Goal: Task Accomplishment & Management: Manage account settings

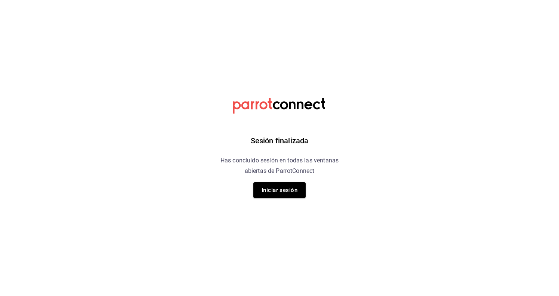
click at [287, 181] on div "Sesión finalizada Has concluido sesión en todas las ventanas abiertas de Parrot…" at bounding box center [279, 148] width 189 height 296
click at [286, 192] on button "Iniciar sesión" at bounding box center [280, 190] width 52 height 16
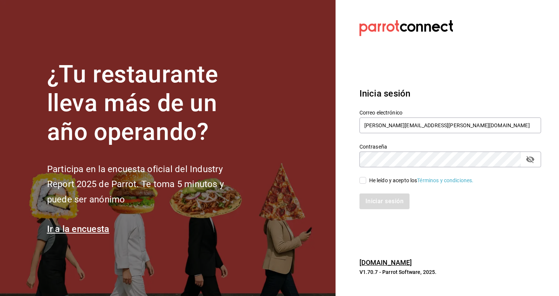
type input "[PERSON_NAME][EMAIL_ADDRESS][PERSON_NAME][DOMAIN_NAME]"
click at [366, 178] on span "He leído y acepto los Términos y condiciones." at bounding box center [420, 180] width 108 height 8
click at [366, 178] on input "He leído y acepto los Términos y condiciones." at bounding box center [363, 180] width 7 height 7
checkbox input "true"
click at [366, 191] on div "Iniciar sesión" at bounding box center [446, 196] width 191 height 25
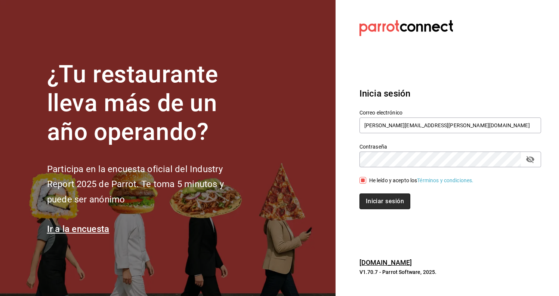
click at [366, 200] on button "Iniciar sesión" at bounding box center [385, 201] width 51 height 16
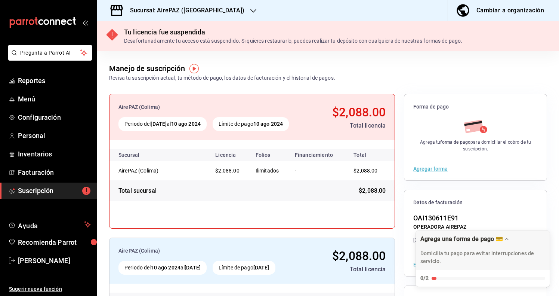
click at [176, 10] on h3 "Sucursal: AirePAZ ([GEOGRAPHIC_DATA])" at bounding box center [184, 10] width 120 height 9
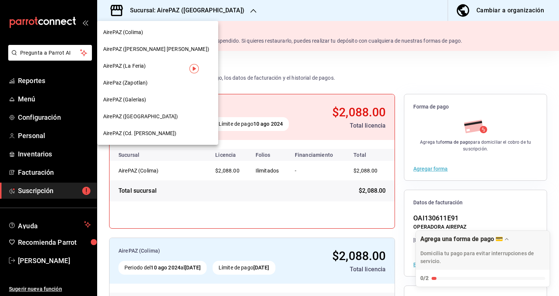
click at [155, 115] on div "AirePAZ ([GEOGRAPHIC_DATA])" at bounding box center [157, 117] width 109 height 8
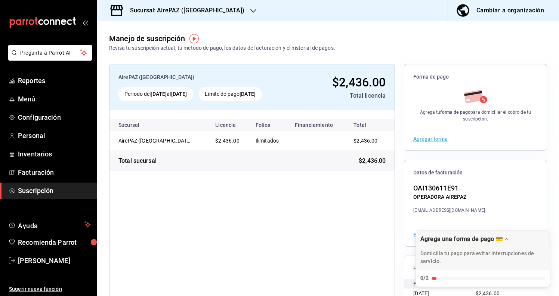
click at [178, 8] on h3 "Sucursal: AirePAZ ([GEOGRAPHIC_DATA])" at bounding box center [184, 10] width 120 height 9
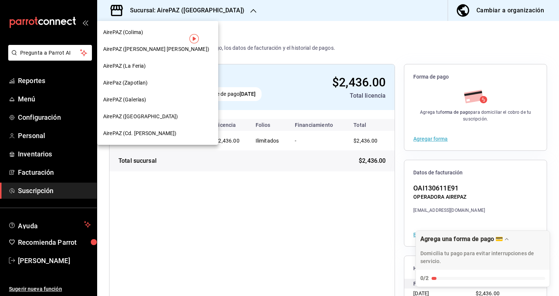
click at [143, 102] on span "AirePAZ (Galerías)" at bounding box center [124, 100] width 43 height 8
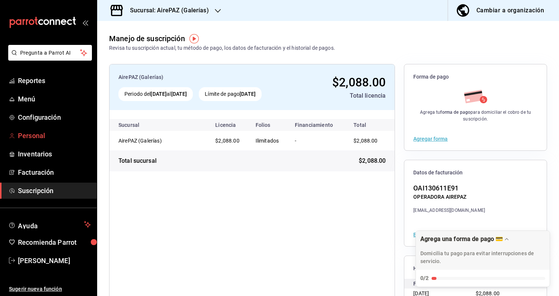
click at [51, 137] on span "Personal" at bounding box center [54, 135] width 73 height 10
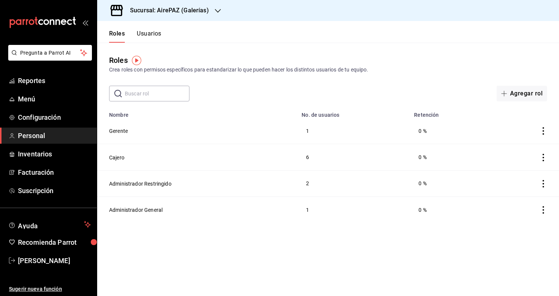
click at [154, 34] on button "Usuarios" at bounding box center [149, 36] width 25 height 13
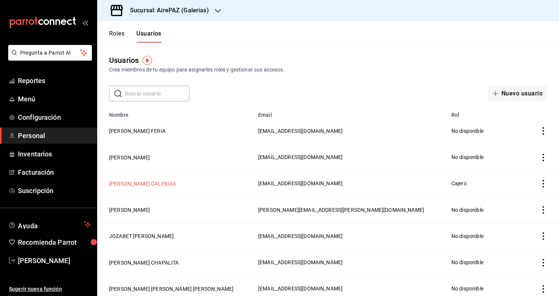
click at [152, 185] on button "[PERSON_NAME] GALERIAS" at bounding box center [142, 183] width 67 height 7
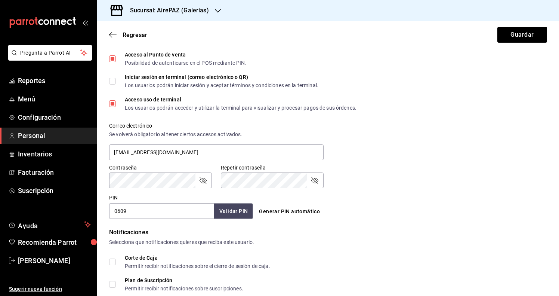
scroll to position [212, 0]
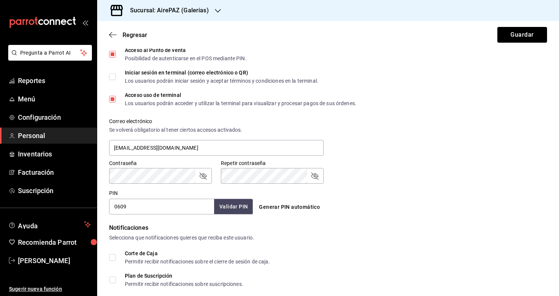
click at [142, 206] on input "0609" at bounding box center [161, 207] width 105 height 16
click at [397, 129] on div "Correo electrónico Se volverá obligatorio [PERSON_NAME] ciertos accesos activad…" at bounding box center [323, 133] width 447 height 48
click at [143, 75] on div "Iniciar sesión en terminal (correo electrónico o QR)" at bounding box center [222, 72] width 194 height 5
click at [116, 75] on input "Iniciar sesión en terminal (correo electrónico o QR) Los usuarios podrán inicia…" at bounding box center [112, 76] width 7 height 7
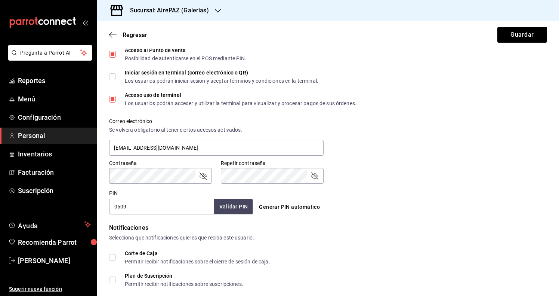
checkbox input "true"
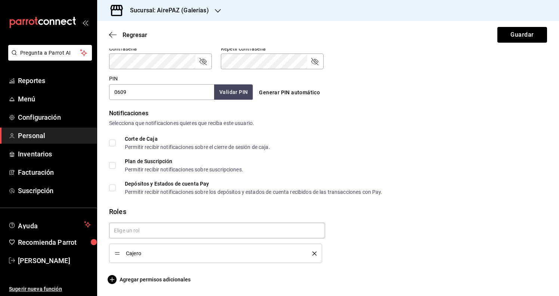
scroll to position [0, 0]
click at [145, 281] on span "Agregar permisos adicionales" at bounding box center [150, 279] width 82 height 9
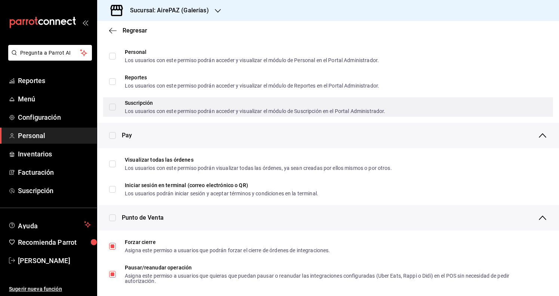
scroll to position [455, 0]
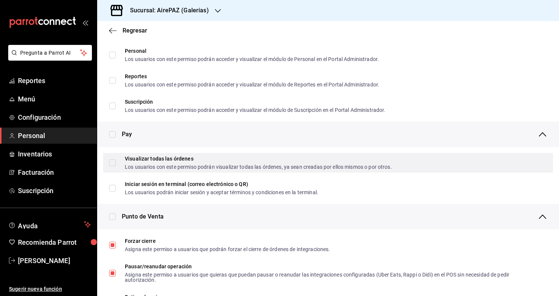
click at [175, 166] on div "Los usuarios con este permiso podrán visualizar todas las órdenes, ya sean crea…" at bounding box center [258, 166] width 267 height 5
click at [116, 166] on input "Visualizar todas las órdenes Los usuarios con este permiso podrán visualizar to…" at bounding box center [112, 162] width 7 height 7
checkbox input "false"
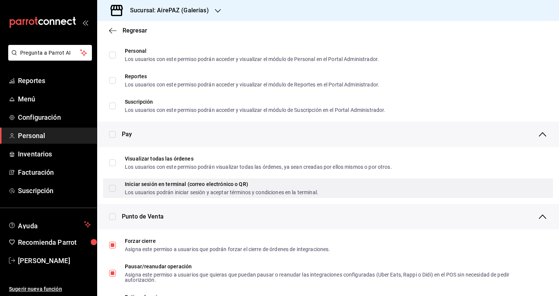
click at [175, 187] on div "Iniciar sesión en terminal (correo electrónico o QR) Los usuarios podrán inicia…" at bounding box center [222, 187] width 194 height 13
click at [116, 187] on input "Iniciar sesión en terminal (correo electrónico o QR) Los usuarios podrán inicia…" at bounding box center [112, 188] width 7 height 7
checkbox input "false"
click at [114, 187] on input "Iniciar sesión en terminal (correo electrónico o QR) Los usuarios podrán inicia…" at bounding box center [112, 188] width 7 height 7
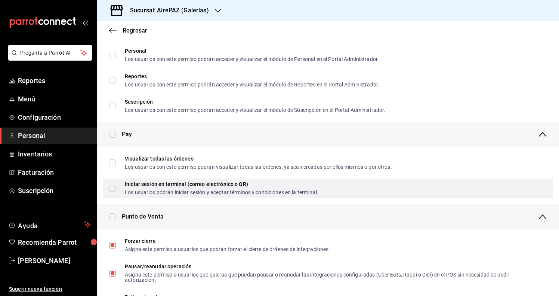
checkbox input "true"
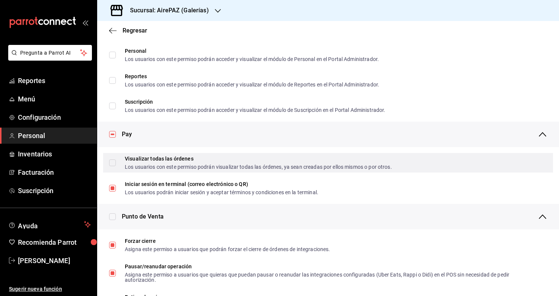
click at [114, 167] on label "Visualizar todas las órdenes Los usuarios con este permiso podrán visualizar to…" at bounding box center [250, 162] width 283 height 13
click at [114, 166] on input "Visualizar todas las órdenes Los usuarios con este permiso podrán visualizar to…" at bounding box center [112, 162] width 7 height 7
checkbox input "false"
checkbox input "true"
click at [111, 164] on input "Visualizar todas las órdenes Los usuarios con este permiso podrán visualizar to…" at bounding box center [112, 162] width 7 height 7
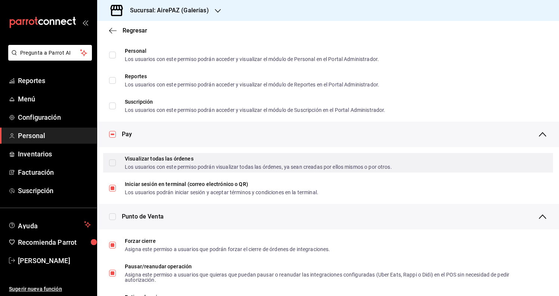
checkbox input "true"
checkbox input "false"
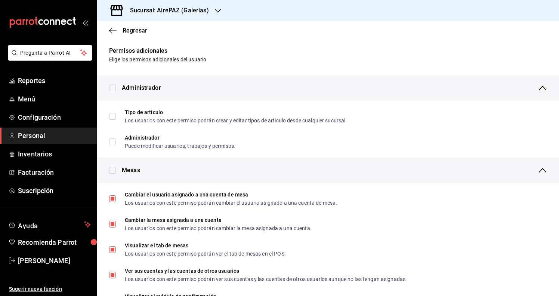
scroll to position [0, 0]
click at [112, 35] on div "Regresar" at bounding box center [328, 30] width 462 height 19
click at [112, 32] on icon "button" at bounding box center [112, 30] width 7 height 7
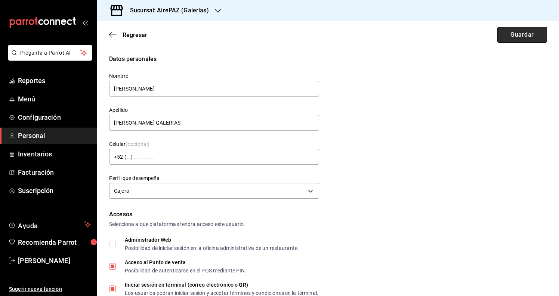
click at [513, 42] on button "Guardar" at bounding box center [523, 35] width 50 height 16
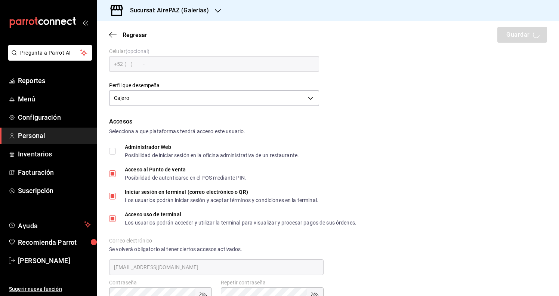
scroll to position [107, 0]
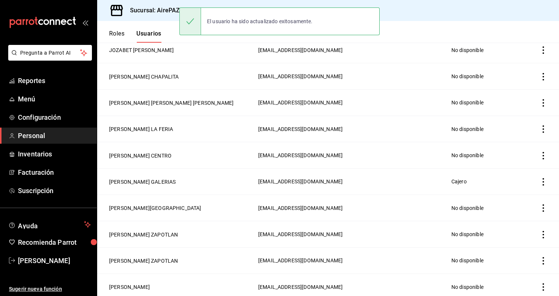
scroll to position [190, 0]
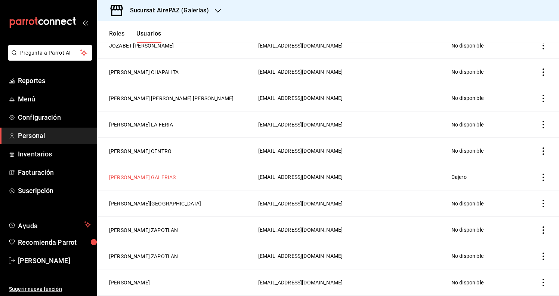
click at [151, 175] on button "[PERSON_NAME] GALERIAS" at bounding box center [142, 176] width 67 height 7
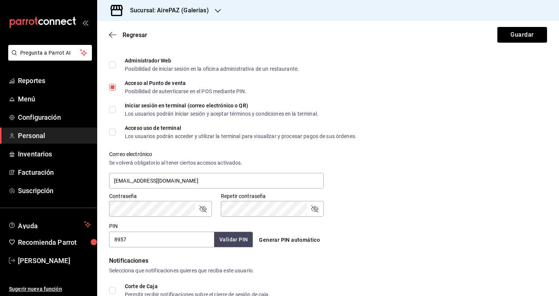
scroll to position [198, 0]
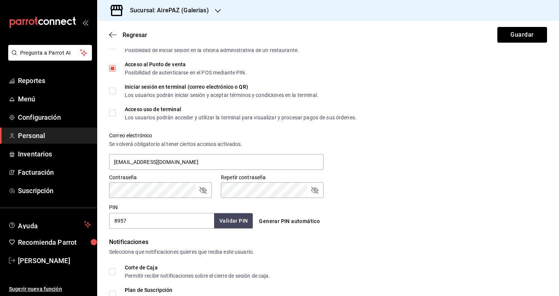
click at [131, 224] on input "8957" at bounding box center [161, 221] width 105 height 16
click at [395, 154] on div "Correo electrónico Se volverá obligatorio [PERSON_NAME] ciertos accesos activad…" at bounding box center [323, 147] width 447 height 48
click at [110, 113] on input "Acceso uso de terminal Los usuarios podrán acceder y utilizar la terminal para …" at bounding box center [112, 113] width 7 height 7
checkbox input "true"
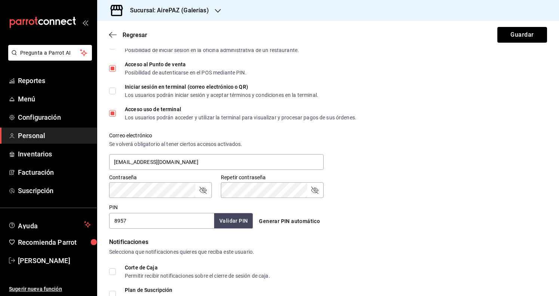
click at [116, 90] on span "Iniciar sesión en terminal (correo electrónico o QR) Los usuarios podrán inicia…" at bounding box center [217, 90] width 203 height 13
click at [116, 90] on input "Iniciar sesión en terminal (correo electrónico o QR) Los usuarios podrán inicia…" at bounding box center [112, 90] width 7 height 7
checkbox input "true"
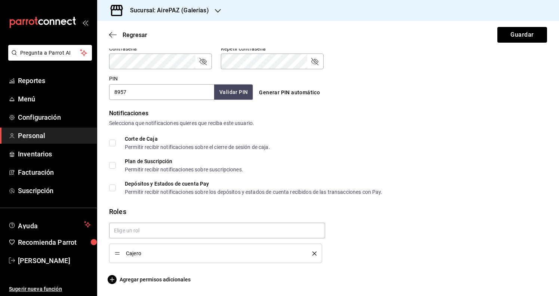
scroll to position [0, 0]
click at [131, 275] on span "Agregar permisos adicionales" at bounding box center [150, 279] width 82 height 9
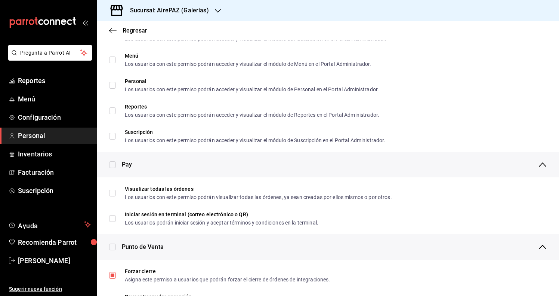
scroll to position [437, 0]
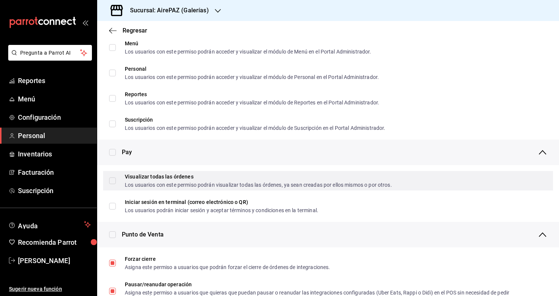
click at [116, 179] on span "Visualizar todas las órdenes Los usuarios con este permiso podrán visualizar to…" at bounding box center [254, 180] width 276 height 13
click at [116, 179] on input "Visualizar todas las órdenes Los usuarios con este permiso podrán visualizar to…" at bounding box center [112, 180] width 7 height 7
checkbox input "false"
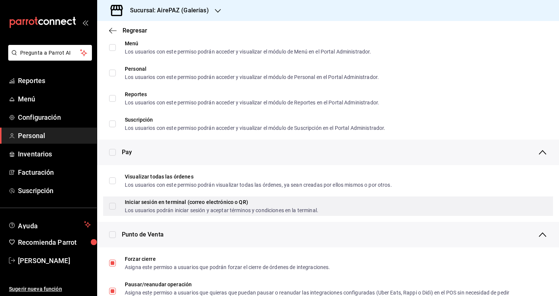
click at [114, 201] on label "Iniciar sesión en terminal (correo electrónico o QR) Los usuarios podrán inicia…" at bounding box center [213, 205] width 209 height 13
click at [114, 203] on input "Iniciar sesión en terminal (correo electrónico o QR) Los usuarios podrán inicia…" at bounding box center [112, 206] width 7 height 7
checkbox input "false"
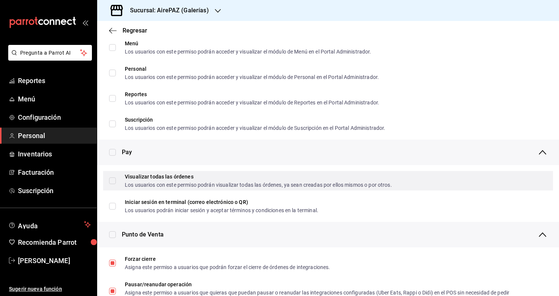
click at [114, 182] on input "Visualizar todas las órdenes Los usuarios con este permiso podrán visualizar to…" at bounding box center [112, 180] width 7 height 7
checkbox input "true"
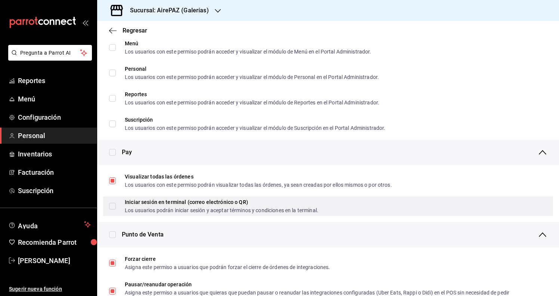
click at [114, 206] on input "Iniciar sesión en terminal (correo electrónico o QR) Los usuarios podrán inicia…" at bounding box center [112, 206] width 7 height 7
checkbox input "true"
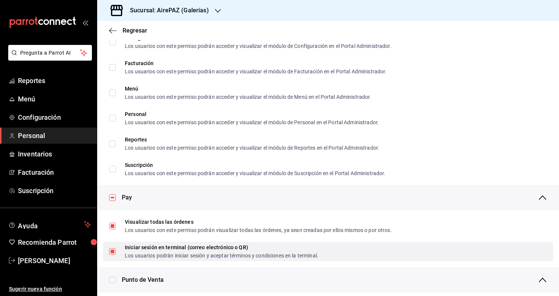
scroll to position [87, 0]
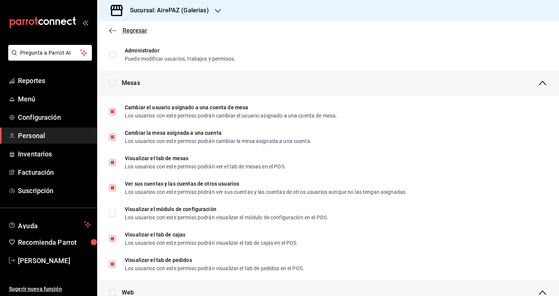
click at [115, 29] on icon "button" at bounding box center [112, 30] width 7 height 7
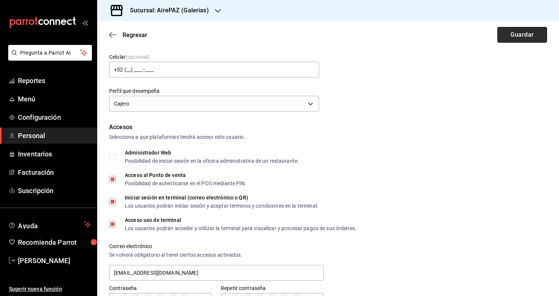
click at [525, 27] on button "Guardar" at bounding box center [523, 35] width 50 height 16
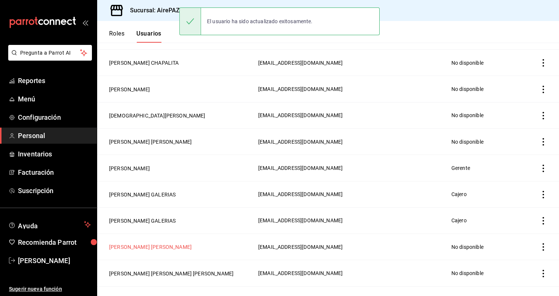
scroll to position [520, 0]
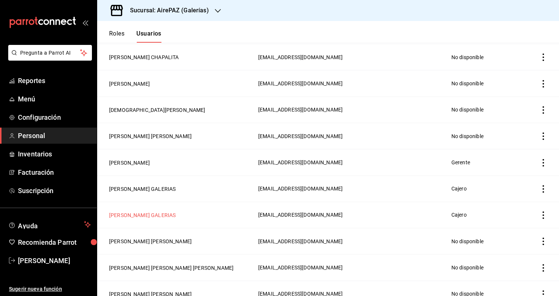
click at [158, 215] on button "[PERSON_NAME] GALERIAS" at bounding box center [142, 214] width 67 height 7
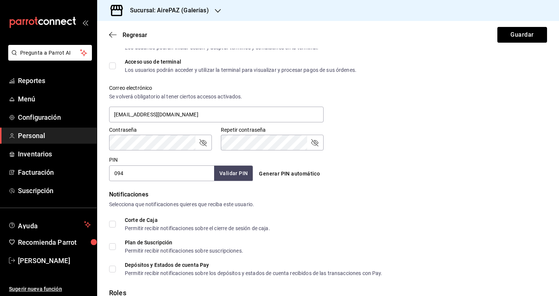
scroll to position [298, 0]
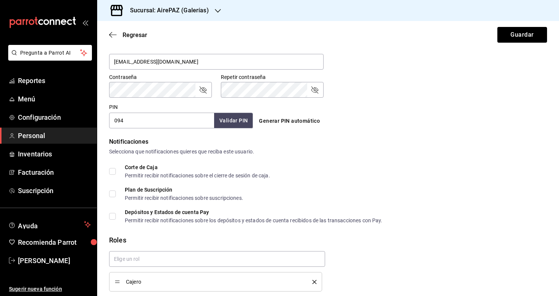
click at [132, 122] on input "094" at bounding box center [161, 121] width 105 height 16
click at [382, 78] on div "Contraseña Contraseña Repetir contraseña Repetir contraseña" at bounding box center [323, 81] width 447 height 33
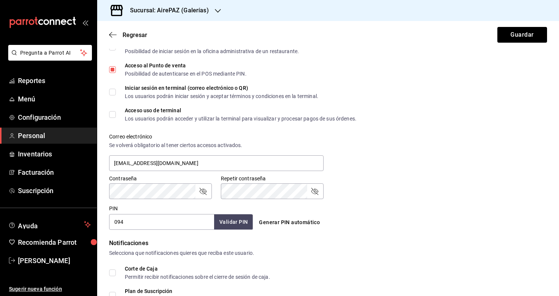
scroll to position [196, 0]
click at [112, 93] on input "Iniciar sesión en terminal (correo electrónico o QR) Los usuarios podrán inicia…" at bounding box center [112, 92] width 7 height 7
checkbox input "true"
click at [112, 116] on input "Acceso uso de terminal Los usuarios podrán acceder y utilizar la terminal para …" at bounding box center [112, 114] width 7 height 7
checkbox input "true"
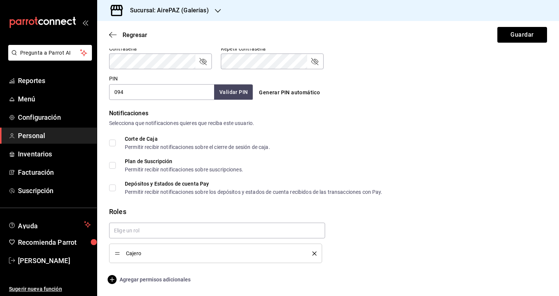
scroll to position [0, 0]
click at [126, 280] on span "Agregar permisos adicionales" at bounding box center [150, 279] width 82 height 9
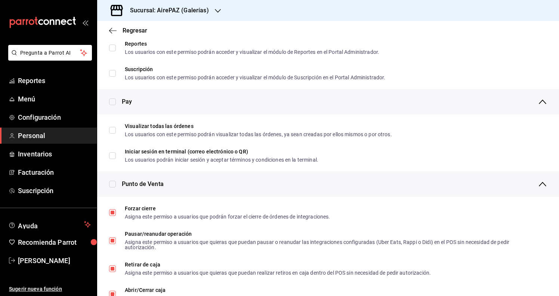
scroll to position [514, 0]
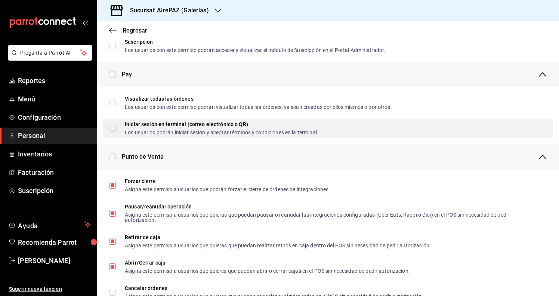
click at [114, 126] on input "Iniciar sesión en terminal (correo electrónico o QR) Los usuarios podrán inicia…" at bounding box center [112, 128] width 7 height 7
checkbox input "true"
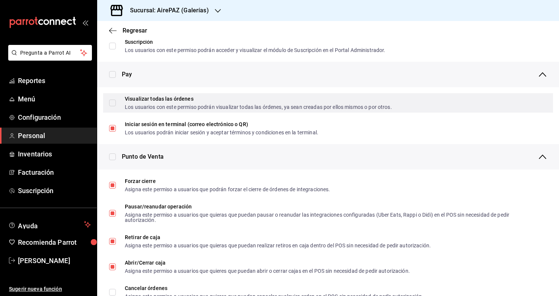
click at [113, 104] on input "Visualizar todas las órdenes Los usuarios con este permiso podrán visualizar to…" at bounding box center [112, 102] width 7 height 7
checkbox input "true"
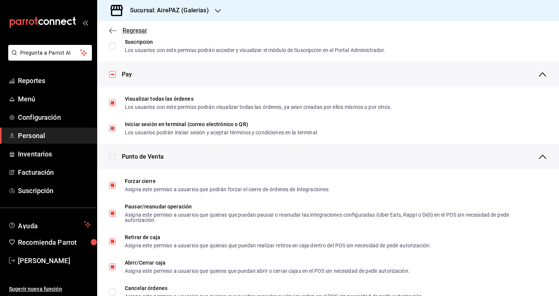
click at [115, 28] on icon "button" at bounding box center [112, 30] width 7 height 7
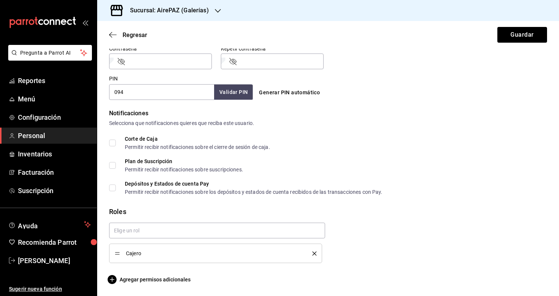
scroll to position [326, 0]
click at [517, 39] on button "Guardar" at bounding box center [523, 35] width 50 height 16
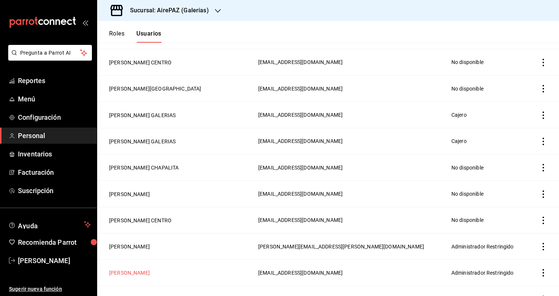
scroll to position [933, 0]
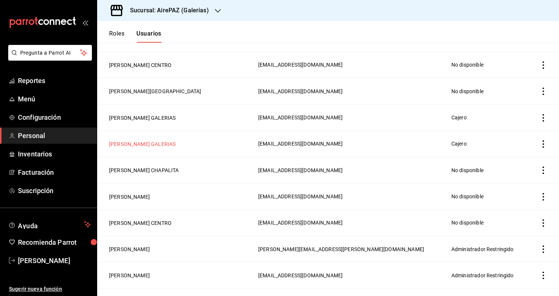
click at [150, 145] on button "[PERSON_NAME] GALERIAS" at bounding box center [142, 143] width 67 height 7
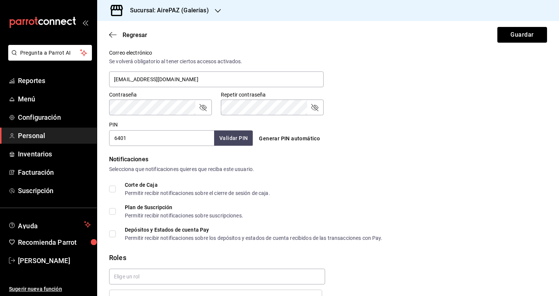
scroll to position [284, 0]
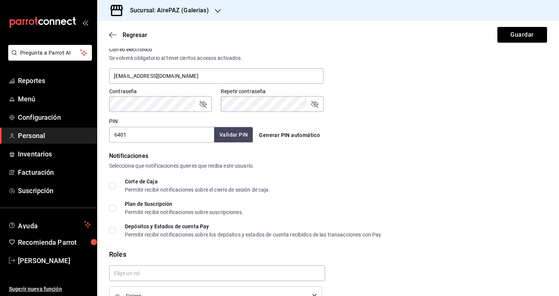
click at [131, 137] on input "6401" at bounding box center [161, 135] width 105 height 16
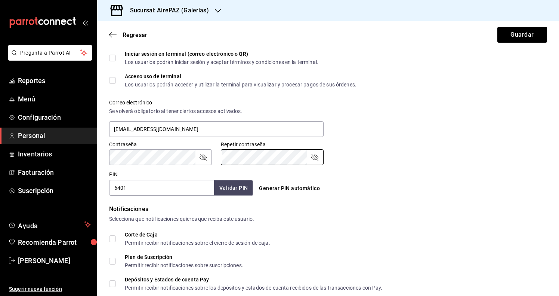
scroll to position [229, 0]
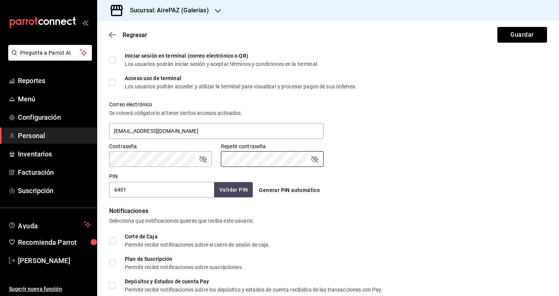
click at [117, 82] on span "Acceso uso de terminal Los usuarios podrán acceder y utilizar la terminal para …" at bounding box center [236, 82] width 241 height 13
click at [116, 82] on input "Acceso uso de terminal Los usuarios podrán acceder y utilizar la terminal para …" at bounding box center [112, 82] width 7 height 7
checkbox input "true"
click at [117, 62] on span "Iniciar sesión en terminal (correo electrónico o QR) Los usuarios podrán inicia…" at bounding box center [217, 59] width 203 height 13
click at [116, 62] on input "Iniciar sesión en terminal (correo electrónico o QR) Los usuarios podrán inicia…" at bounding box center [112, 59] width 7 height 7
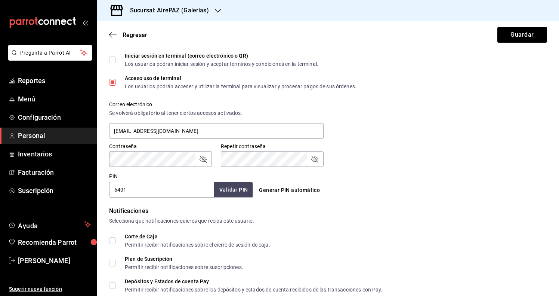
checkbox input "true"
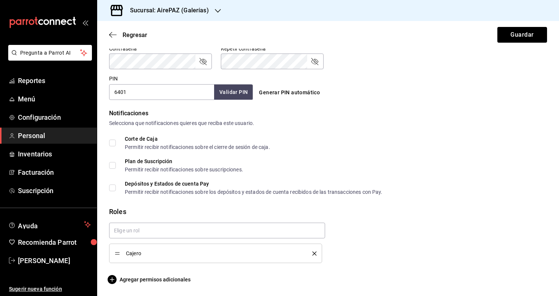
scroll to position [0, 0]
click at [119, 280] on span "Agregar permisos adicionales" at bounding box center [150, 279] width 82 height 9
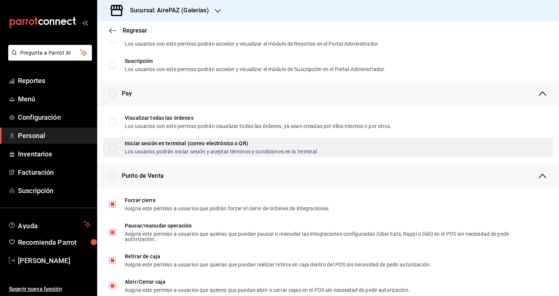
scroll to position [496, 0]
click at [113, 151] on label "Iniciar sesión en terminal (correo electrónico o QR) Los usuarios podrán inicia…" at bounding box center [213, 146] width 209 height 13
click at [113, 150] on input "Iniciar sesión en terminal (correo electrónico o QR) Los usuarios podrán inicia…" at bounding box center [112, 147] width 7 height 7
click at [113, 147] on input "Iniciar sesión en terminal (correo electrónico o QR) Los usuarios podrán inicia…" at bounding box center [112, 147] width 7 height 7
checkbox input "true"
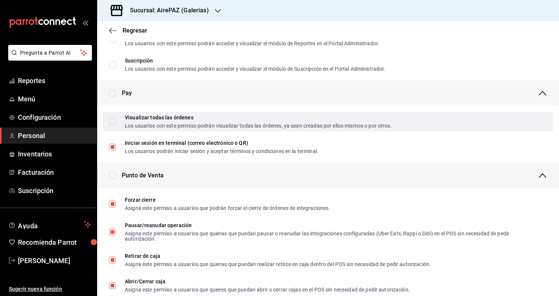
click at [113, 121] on input "Visualizar todas las órdenes Los usuarios con este permiso podrán visualizar to…" at bounding box center [112, 121] width 7 height 7
checkbox input "true"
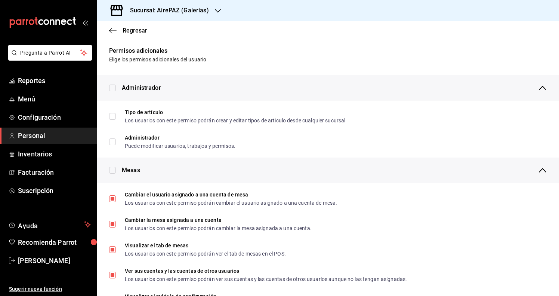
scroll to position [0, 0]
click at [111, 30] on icon "button" at bounding box center [112, 30] width 7 height 7
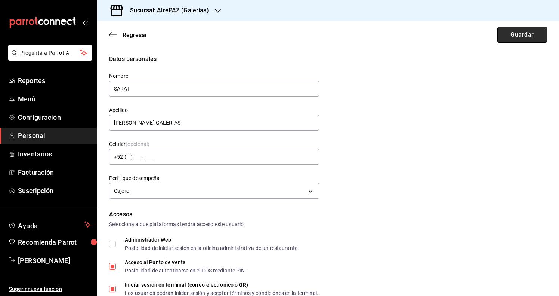
click at [526, 38] on button "Guardar" at bounding box center [523, 35] width 50 height 16
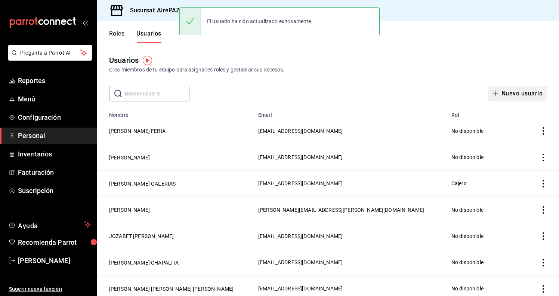
click at [512, 89] on button "Nuevo usuario" at bounding box center [517, 94] width 59 height 16
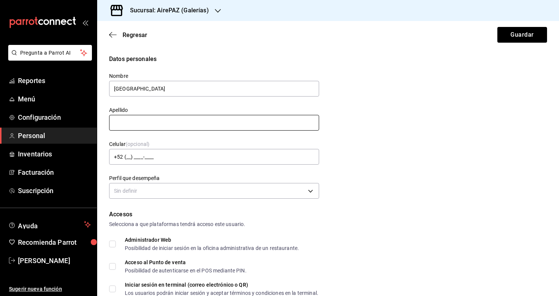
type input "[GEOGRAPHIC_DATA]"
type input "[PERSON_NAME] GALERIAS"
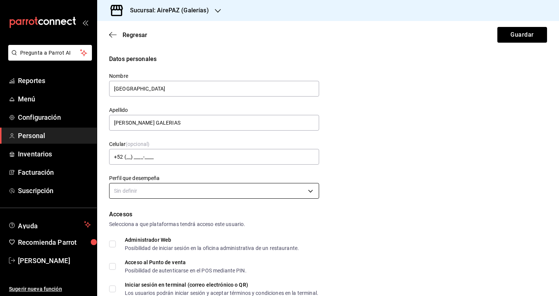
click at [185, 193] on body "Pregunta a Parrot AI Reportes Menú Configuración Personal Inventarios Facturaci…" at bounding box center [279, 148] width 559 height 296
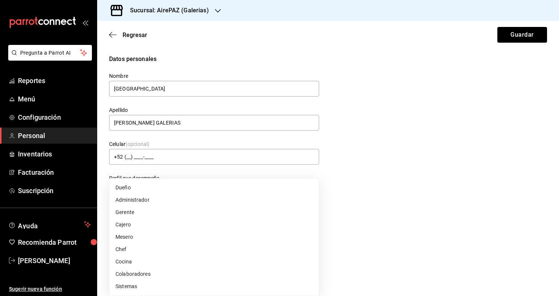
click at [168, 222] on li "Cajero" at bounding box center [214, 224] width 209 height 12
type input "CASHIER"
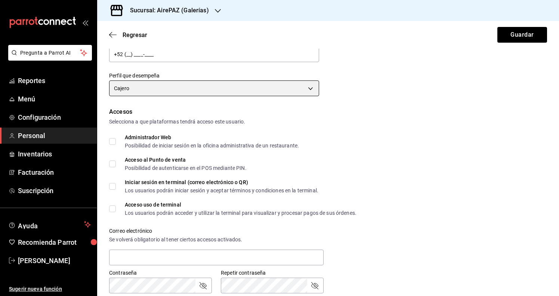
scroll to position [109, 0]
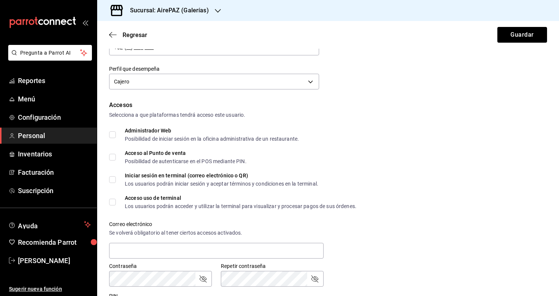
click at [138, 162] on div "Posibilidad de autenticarse en el POS mediante PIN." at bounding box center [186, 161] width 122 height 5
click at [116, 160] on input "Acceso al Punto de venta Posibilidad de autenticarse en el POS mediante PIN." at bounding box center [112, 157] width 7 height 7
checkbox input "true"
click at [138, 177] on div "Iniciar sesión en terminal (correo electrónico o QR)" at bounding box center [222, 175] width 194 height 5
click at [116, 177] on input "Iniciar sesión en terminal (correo electrónico o QR) Los usuarios podrán inicia…" at bounding box center [112, 179] width 7 height 7
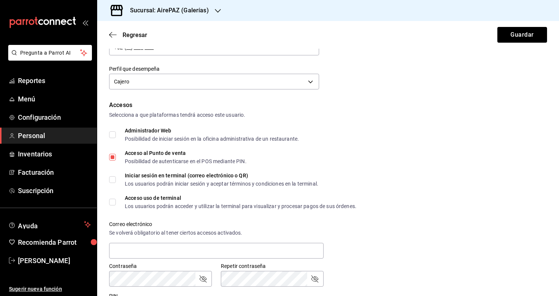
checkbox input "true"
click at [138, 200] on div "Acceso uso de terminal" at bounding box center [241, 197] width 232 height 5
click at [116, 200] on input "Acceso uso de terminal Los usuarios podrán acceder y utilizar la terminal para …" at bounding box center [112, 202] width 7 height 7
checkbox input "true"
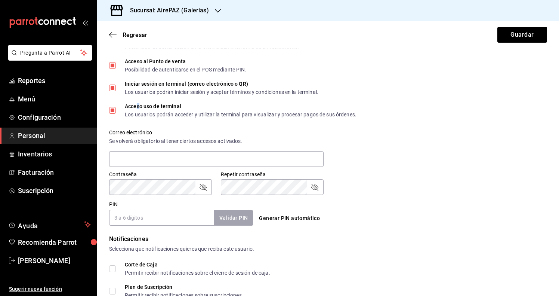
scroll to position [217, 0]
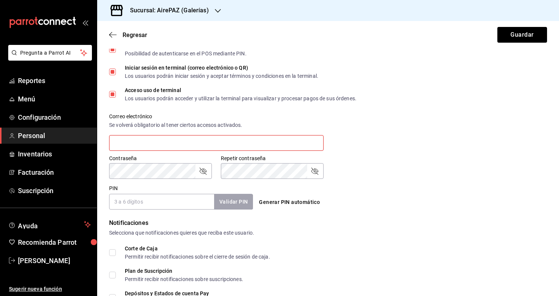
click at [390, 184] on div "Accesos Selecciona a que plataformas tendrá acceso este usuario. Administrador …" at bounding box center [328, 101] width 438 height 216
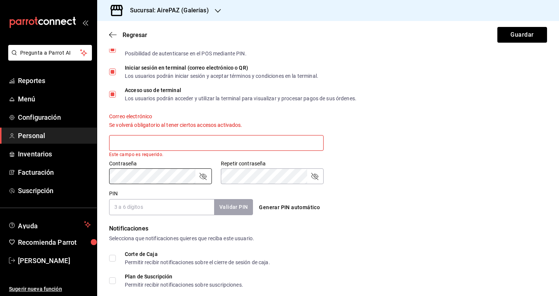
click at [333, 204] on div "Generar PIN automático" at bounding box center [326, 200] width 147 height 27
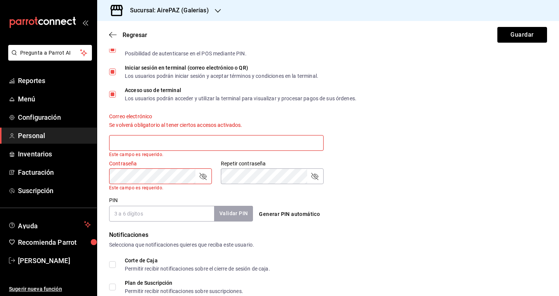
click at [232, 211] on div "Validar PIN" at bounding box center [233, 213] width 39 height 15
click at [182, 218] on input "PIN" at bounding box center [161, 214] width 105 height 16
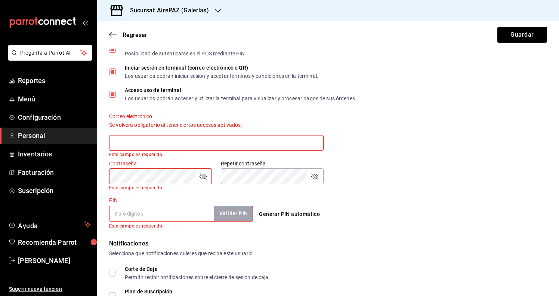
click at [281, 213] on button "Generar PIN automático" at bounding box center [289, 214] width 67 height 14
type input "3850"
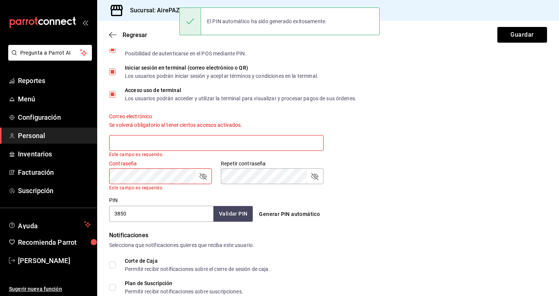
click at [230, 215] on button "Validar PIN" at bounding box center [233, 214] width 40 height 16
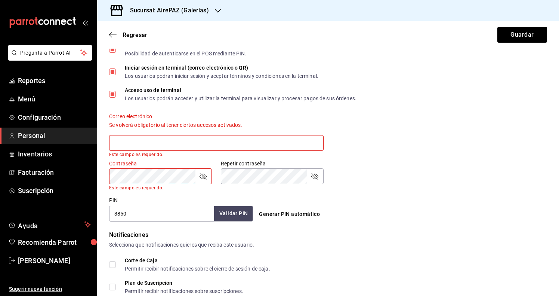
click at [159, 221] on input "3850" at bounding box center [161, 214] width 105 height 16
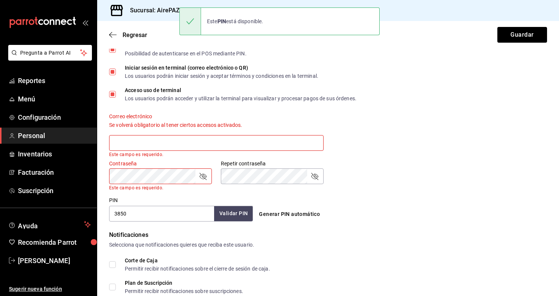
click at [159, 221] on input "3850" at bounding box center [161, 214] width 105 height 16
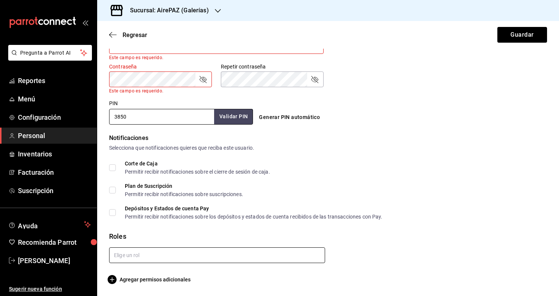
scroll to position [313, 0]
click at [127, 256] on input "text" at bounding box center [217, 256] width 216 height 16
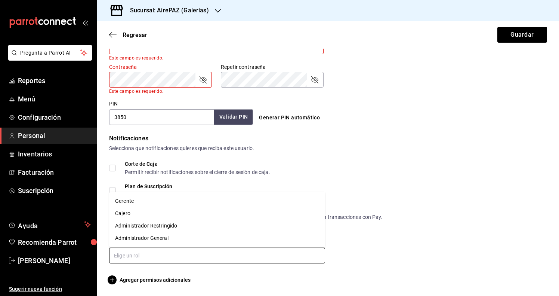
click at [144, 212] on li "Cajero" at bounding box center [217, 213] width 216 height 12
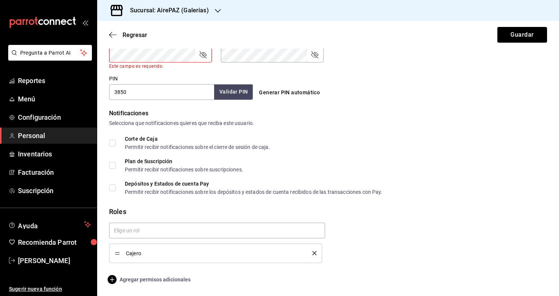
click at [141, 277] on span "Agregar permisos adicionales" at bounding box center [150, 279] width 82 height 9
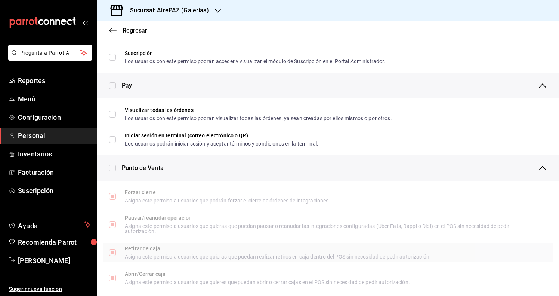
scroll to position [496, 0]
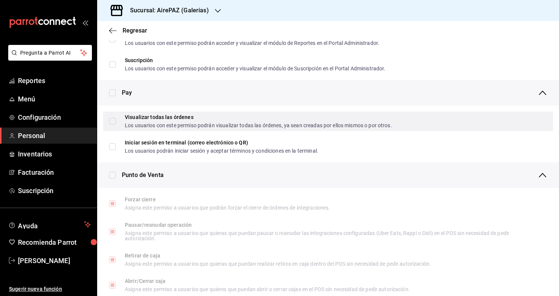
click at [146, 121] on div "Visualizar todas las órdenes Los usuarios con este permiso podrán visualizar to…" at bounding box center [258, 120] width 267 height 13
click at [116, 121] on input "Visualizar todas las órdenes Los usuarios con este permiso podrán visualizar to…" at bounding box center [112, 121] width 7 height 7
click at [113, 123] on input "Visualizar todas las órdenes Los usuarios con este permiso podrán visualizar to…" at bounding box center [112, 121] width 7 height 7
checkbox input "true"
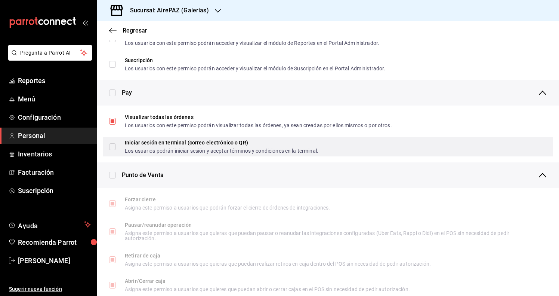
click at [113, 145] on input "Iniciar sesión en terminal (correo electrónico o QR) Los usuarios podrán inicia…" at bounding box center [112, 146] width 7 height 7
checkbox input "true"
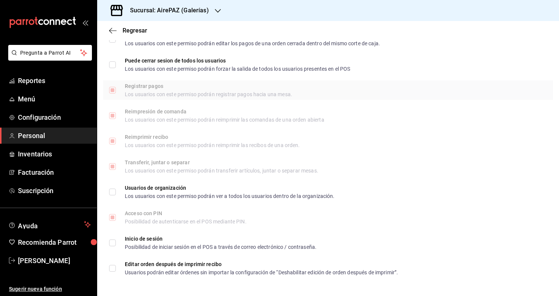
scroll to position [1072, 0]
click at [111, 32] on icon "button" at bounding box center [112, 30] width 7 height 7
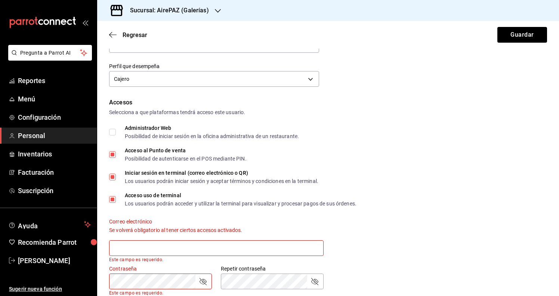
scroll to position [232, 0]
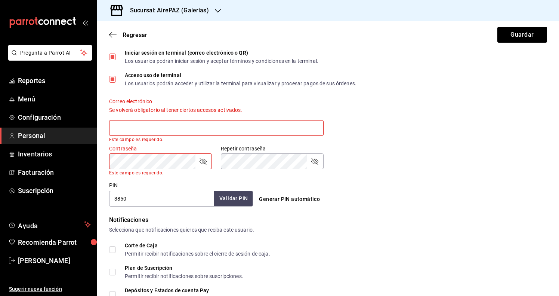
click at [379, 129] on div "Correo electrónico Se volverá obligatorio al tener ciertos accesos activados. E…" at bounding box center [323, 115] width 447 height 53
click at [241, 135] on input "text" at bounding box center [216, 128] width 215 height 16
click at [365, 106] on div "Correo electrónico Se volverá obligatorio al tener ciertos accesos activados. E…" at bounding box center [323, 115] width 447 height 53
click at [535, 36] on button "Guardar" at bounding box center [523, 35] width 50 height 16
click at [443, 138] on div "Contraseña Contraseña Este campo es requerido. Repetir contraseña Repetir contr…" at bounding box center [323, 155] width 447 height 39
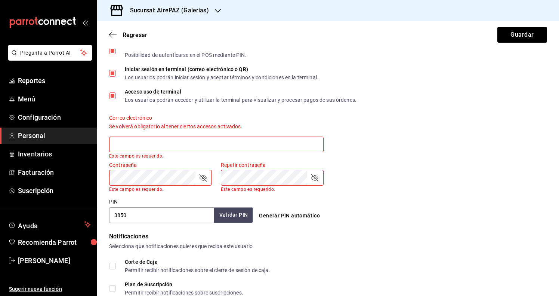
scroll to position [215, 0]
click at [133, 148] on input "text" at bounding box center [216, 145] width 215 height 16
click at [258, 117] on label "Correo electrónico" at bounding box center [216, 118] width 215 height 5
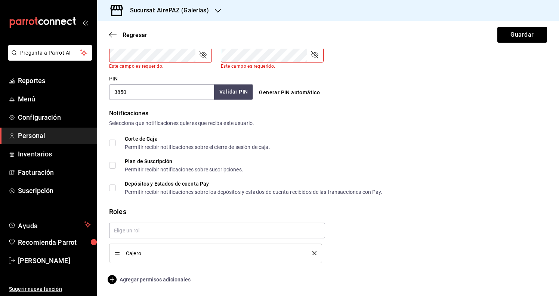
scroll to position [338, 0]
click at [141, 279] on span "Agregar permisos adicionales" at bounding box center [150, 279] width 82 height 9
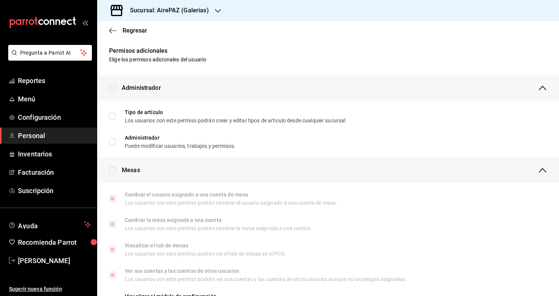
scroll to position [0, 0]
click at [114, 33] on icon "button" at bounding box center [112, 30] width 7 height 7
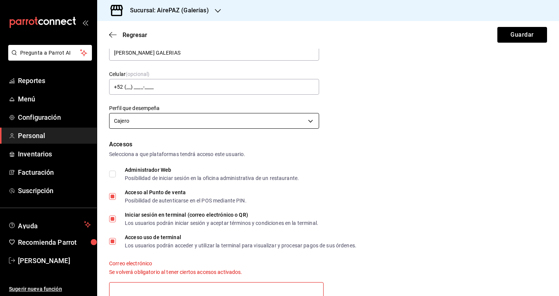
scroll to position [70, 0]
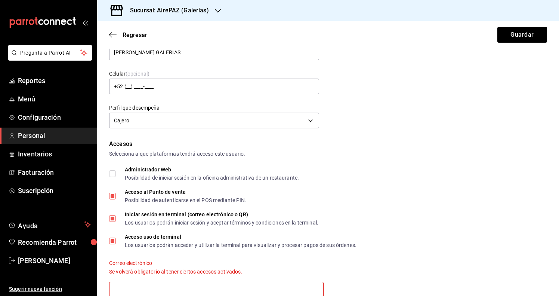
click at [201, 219] on div "Iniciar sesión en terminal (correo electrónico o QR) Los usuarios podrán inicia…" at bounding box center [222, 218] width 194 height 13
click at [116, 219] on input "Iniciar sesión en terminal (correo electrónico o QR) Los usuarios podrán inicia…" at bounding box center [112, 218] width 7 height 7
checkbox input "false"
click at [200, 239] on div "Acceso uso de terminal" at bounding box center [241, 236] width 232 height 5
click at [116, 239] on input "Acceso uso de terminal Los usuarios podrán acceder y utilizar la terminal para …" at bounding box center [112, 240] width 7 height 7
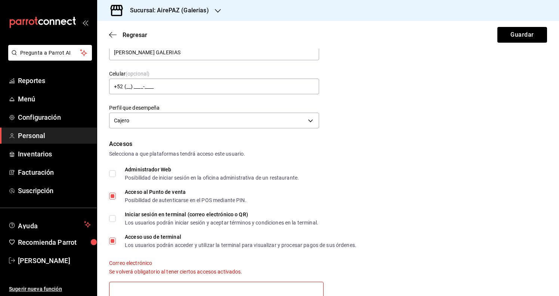
checkbox input "false"
click at [111, 35] on icon "button" at bounding box center [112, 34] width 7 height 7
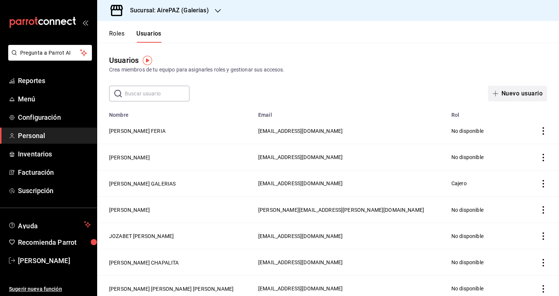
click at [519, 91] on button "Nuevo usuario" at bounding box center [517, 94] width 59 height 16
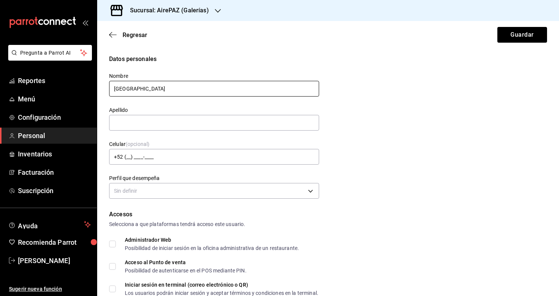
type input "[GEOGRAPHIC_DATA]"
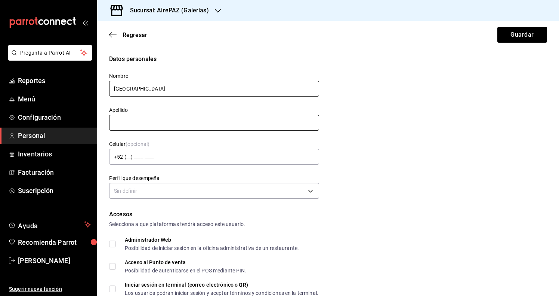
type input "I"
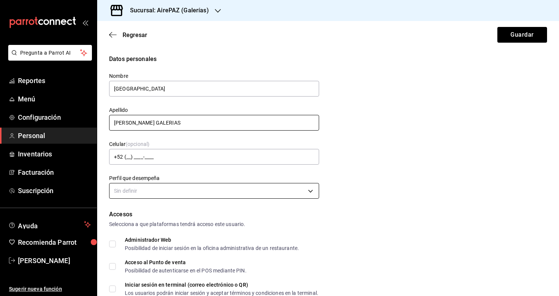
type input "[PERSON_NAME] GALERIAS"
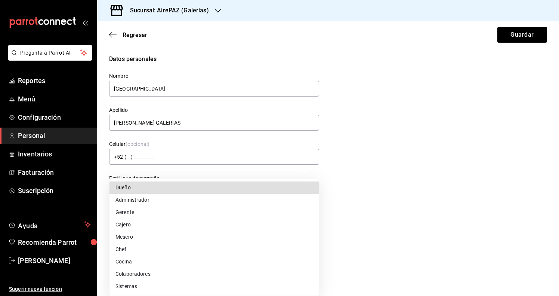
click at [244, 191] on body "Pregunta a Parrot AI Reportes Menú Configuración Personal Inventarios Facturaci…" at bounding box center [279, 148] width 559 height 296
click at [213, 222] on li "Cajero" at bounding box center [214, 224] width 209 height 12
type input "CASHIER"
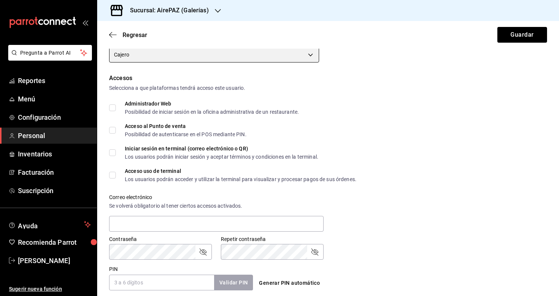
scroll to position [137, 0]
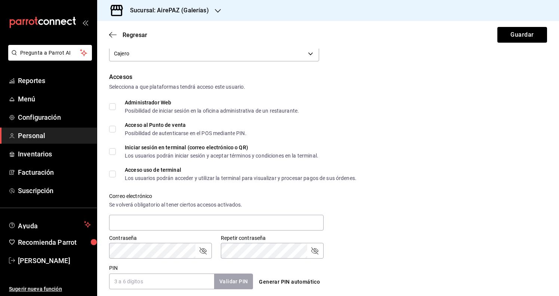
click at [113, 128] on input "Acceso al Punto de venta Posibilidad de autenticarse en el POS mediante PIN." at bounding box center [112, 129] width 7 height 7
checkbox input "true"
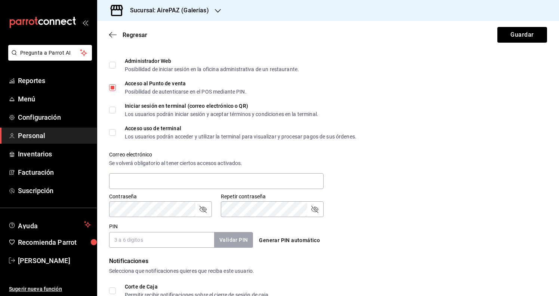
scroll to position [187, 0]
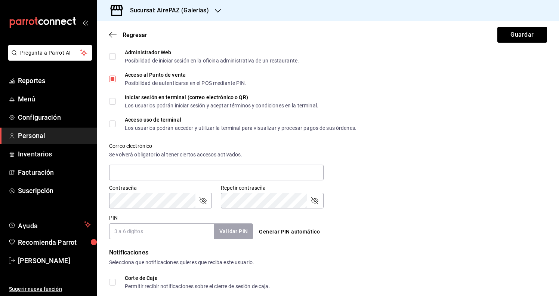
click at [228, 233] on div "Validar PIN" at bounding box center [233, 231] width 39 height 15
drag, startPoint x: 190, startPoint y: 233, endPoint x: 239, endPoint y: 233, distance: 48.2
click at [190, 233] on input "PIN" at bounding box center [161, 231] width 105 height 16
click at [271, 233] on button "Generar PIN automático" at bounding box center [289, 232] width 67 height 14
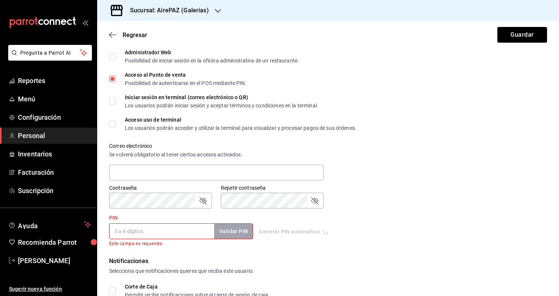
type input "2223"
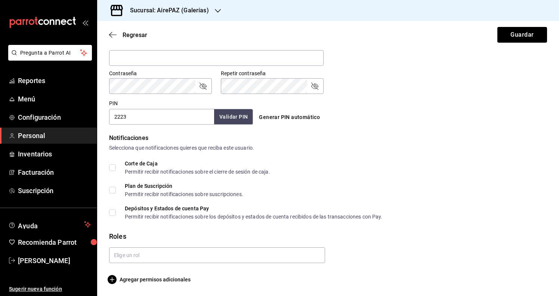
scroll to position [302, 0]
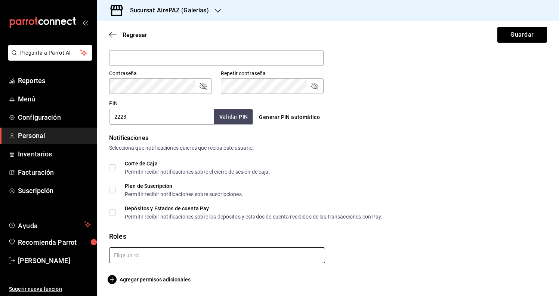
click at [150, 257] on input "text" at bounding box center [217, 255] width 216 height 16
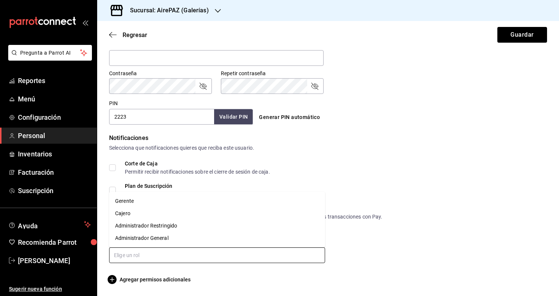
click at [157, 216] on li "Cajero" at bounding box center [217, 213] width 216 height 12
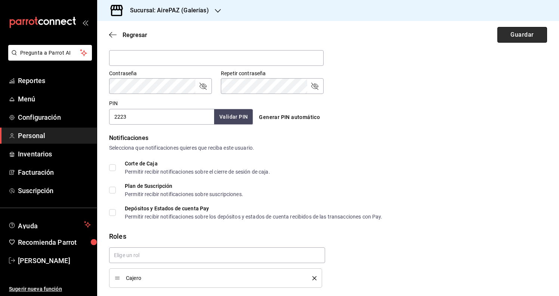
click at [509, 38] on button "Guardar" at bounding box center [523, 35] width 50 height 16
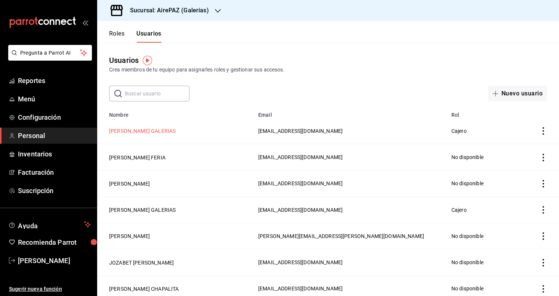
click at [141, 131] on button "[PERSON_NAME] GALERIAS" at bounding box center [142, 130] width 67 height 7
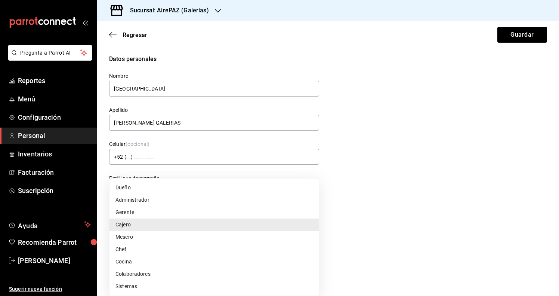
click at [113, 184] on body "Pregunta a Parrot AI Reportes Menú Configuración Personal Inventarios Facturaci…" at bounding box center [279, 148] width 559 height 296
click at [366, 143] on div at bounding box center [279, 148] width 559 height 296
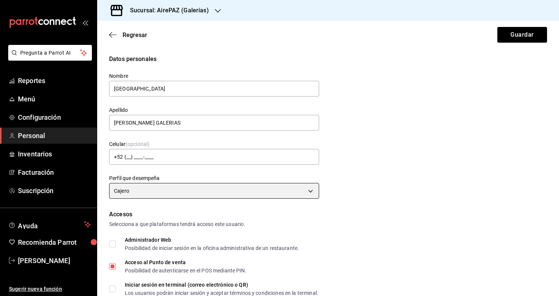
scroll to position [113, 0]
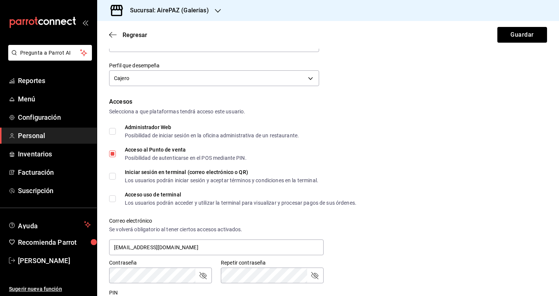
click at [116, 175] on input "Iniciar sesión en terminal (correo electrónico o QR) Los usuarios podrán inicia…" at bounding box center [112, 176] width 7 height 7
checkbox input "true"
click at [111, 202] on input "Acceso uso de terminal Los usuarios podrán acceder y utilizar la terminal para …" at bounding box center [112, 198] width 7 height 7
checkbox input "true"
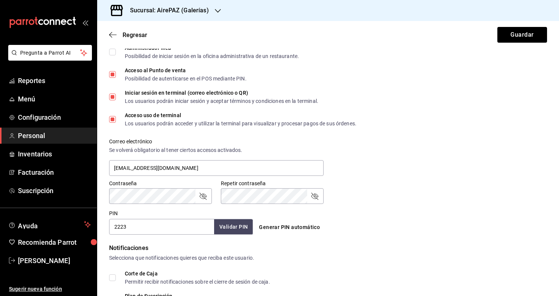
scroll to position [210, 0]
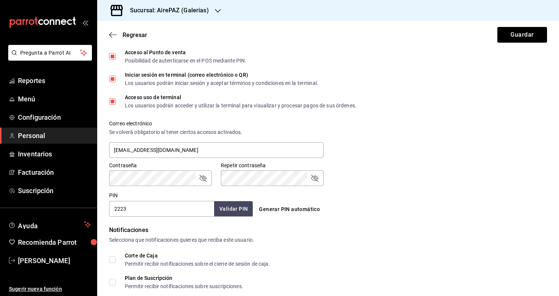
click at [133, 208] on input "2223" at bounding box center [161, 209] width 105 height 16
click at [403, 145] on div "Correo electrónico Se volverá obligatorio [PERSON_NAME] ciertos accesos activad…" at bounding box center [323, 135] width 447 height 48
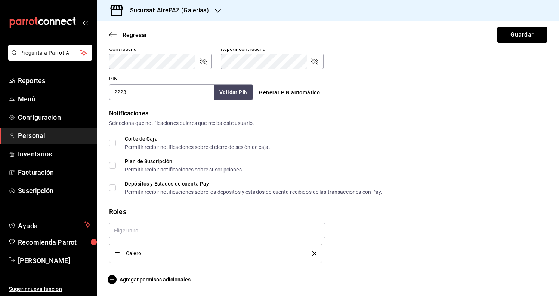
scroll to position [0, 0]
click at [137, 280] on span "Agregar permisos adicionales" at bounding box center [150, 279] width 82 height 9
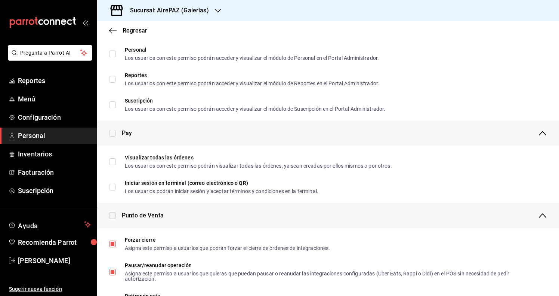
scroll to position [461, 0]
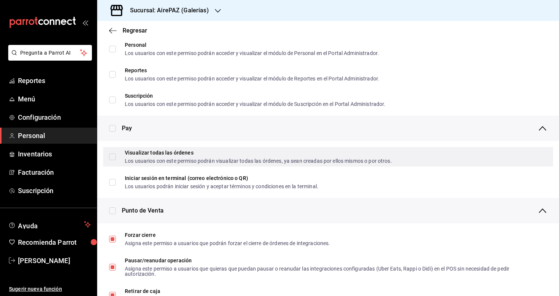
click at [113, 156] on input "Visualizar todas las órdenes Los usuarios con este permiso podrán visualizar to…" at bounding box center [112, 156] width 7 height 7
checkbox input "true"
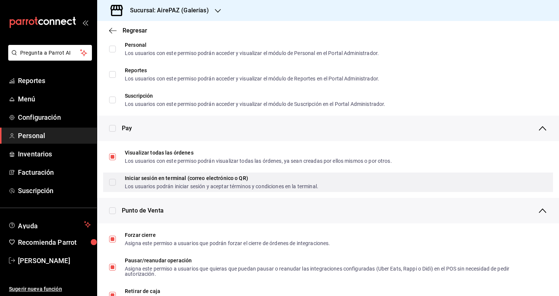
click at [113, 182] on input "Iniciar sesión en terminal (correo electrónico o QR) Los usuarios podrán inicia…" at bounding box center [112, 182] width 7 height 7
checkbox input "true"
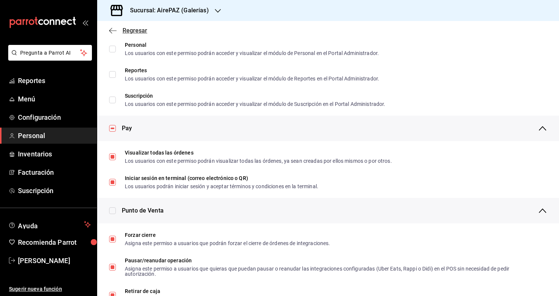
click at [112, 33] on icon "button" at bounding box center [112, 30] width 7 height 7
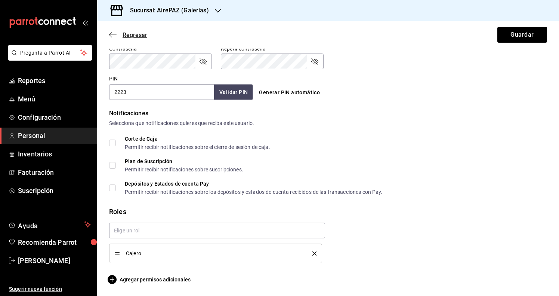
scroll to position [326, 0]
click at [538, 31] on button "Guardar" at bounding box center [523, 35] width 50 height 16
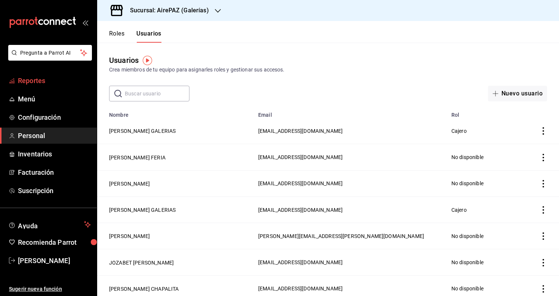
click at [52, 82] on span "Reportes" at bounding box center [54, 81] width 73 height 10
